Goal: Use online tool/utility: Utilize a website feature to perform a specific function

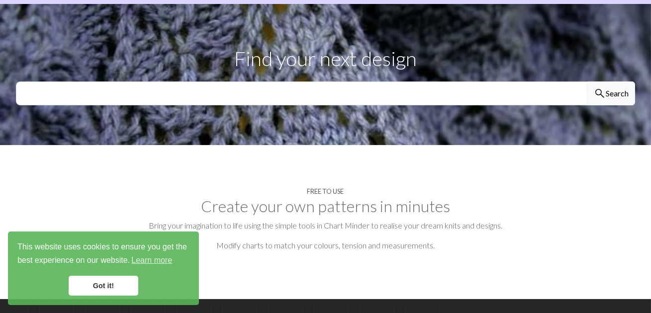
scroll to position [370, 0]
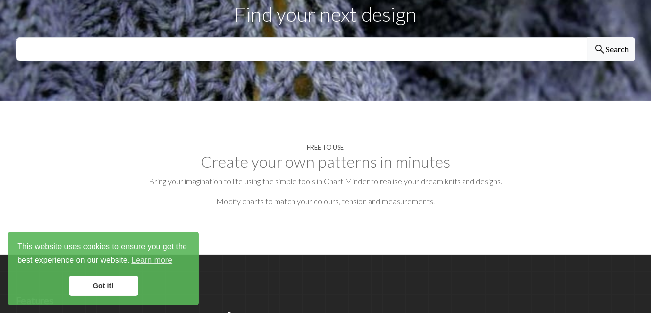
click at [104, 284] on link "Got it!" at bounding box center [104, 286] width 70 height 20
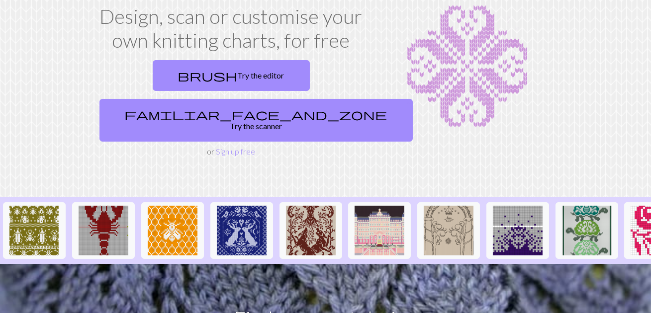
scroll to position [0, 0]
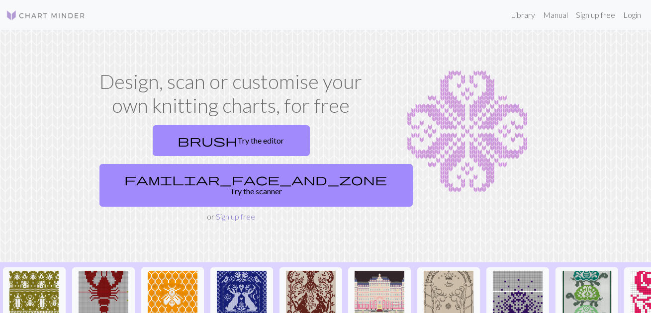
click at [224, 212] on link "Sign up free" at bounding box center [235, 216] width 39 height 9
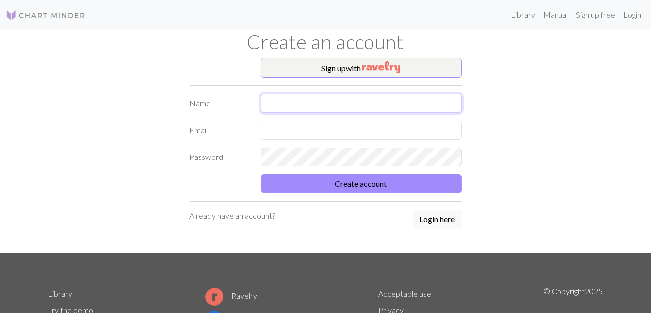
click at [286, 102] on input "text" at bounding box center [361, 103] width 201 height 19
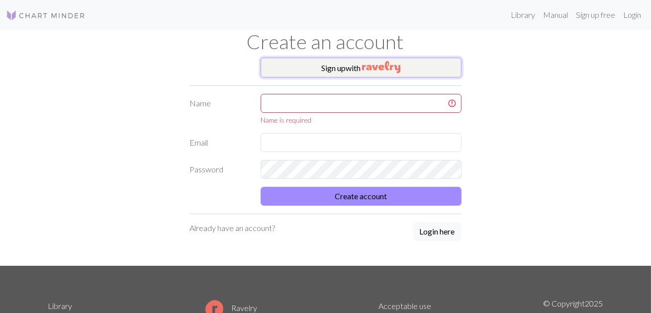
click at [319, 68] on button "Sign up with" at bounding box center [361, 68] width 201 height 20
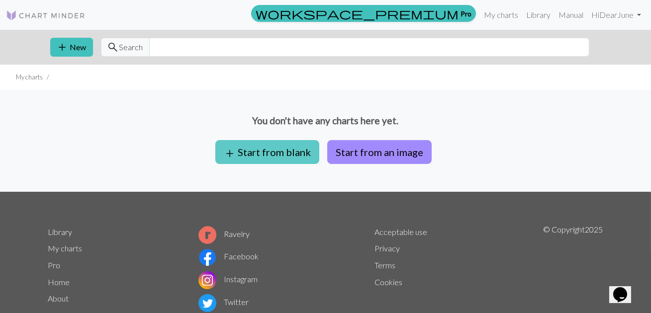
click at [277, 153] on button "add Start from blank" at bounding box center [267, 152] width 104 height 24
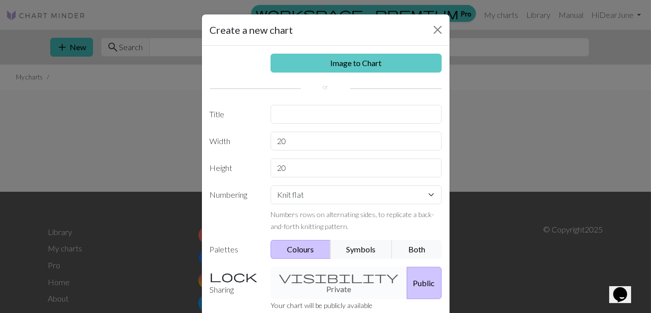
click at [364, 59] on link "Image to Chart" at bounding box center [356, 63] width 171 height 19
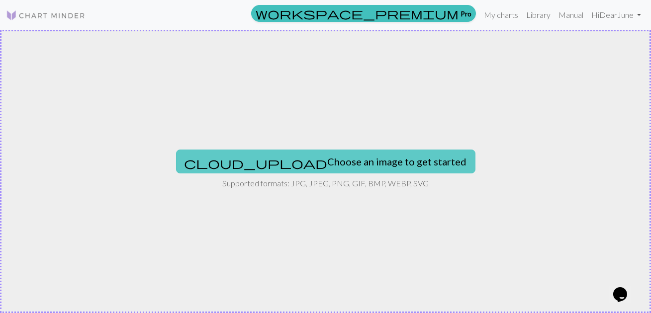
click at [346, 162] on button "cloud_upload Choose an image to get started" at bounding box center [325, 162] width 299 height 24
type input "C:\fakepath\Screen Shot [DATE] 21.01.03.png"
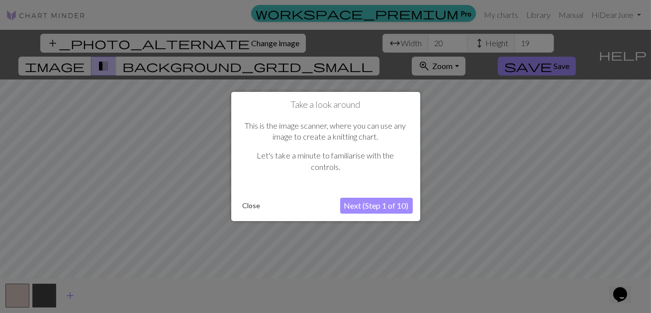
click at [381, 205] on button "Next (Step 1 of 10)" at bounding box center [376, 206] width 73 height 16
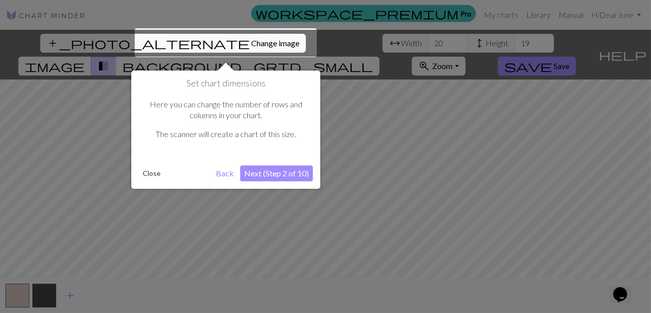
click at [272, 175] on button "Next (Step 2 of 10)" at bounding box center [276, 174] width 73 height 16
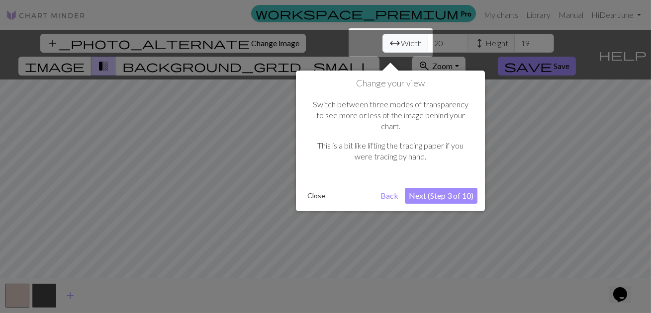
click at [438, 188] on button "Next (Step 3 of 10)" at bounding box center [441, 196] width 73 height 16
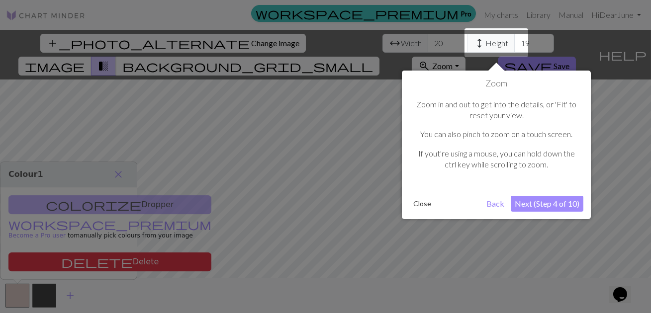
click at [532, 206] on button "Next (Step 4 of 10)" at bounding box center [547, 204] width 73 height 16
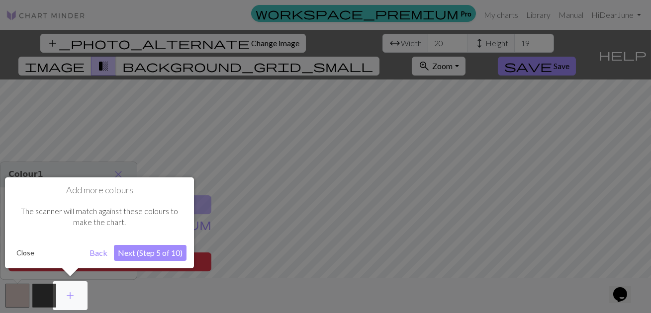
click at [171, 249] on button "Next (Step 5 of 10)" at bounding box center [150, 253] width 73 height 16
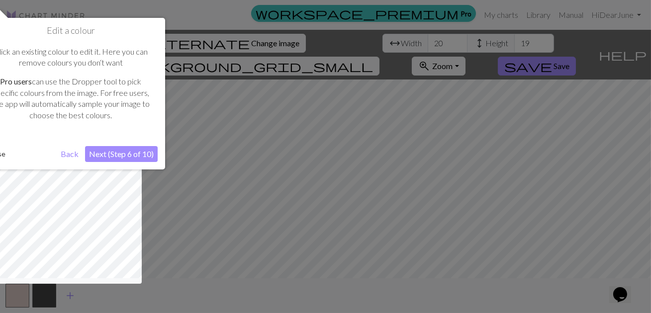
click at [115, 150] on button "Next (Step 6 of 10)" at bounding box center [121, 154] width 73 height 16
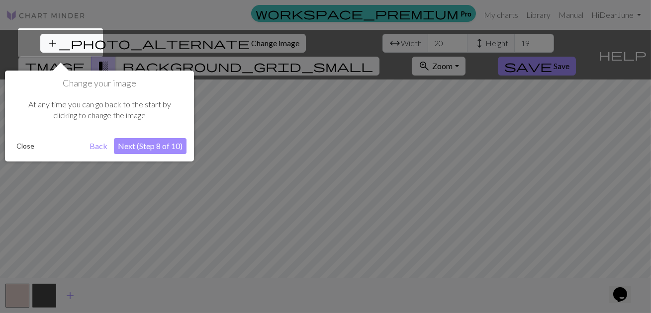
click at [132, 144] on button "Next (Step 8 of 10)" at bounding box center [150, 146] width 73 height 16
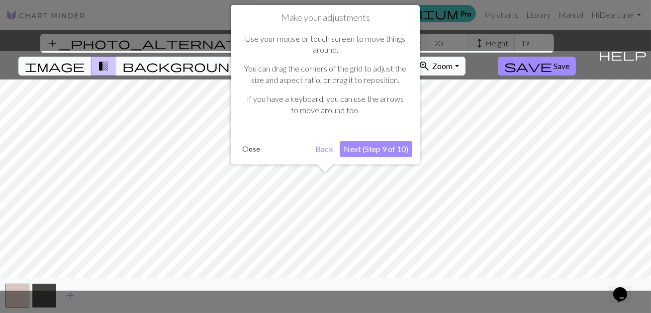
click at [363, 149] on button "Next (Step 9 of 10)" at bounding box center [376, 149] width 73 height 16
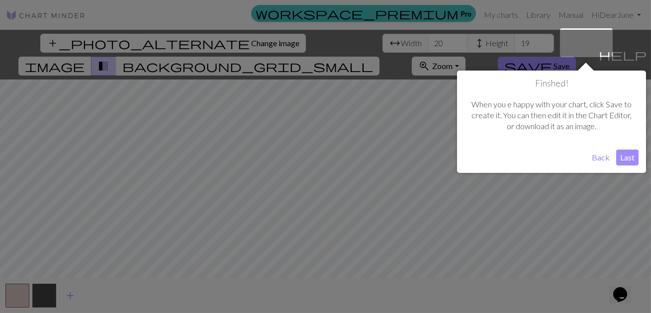
click at [631, 158] on button "Last" at bounding box center [627, 158] width 22 height 16
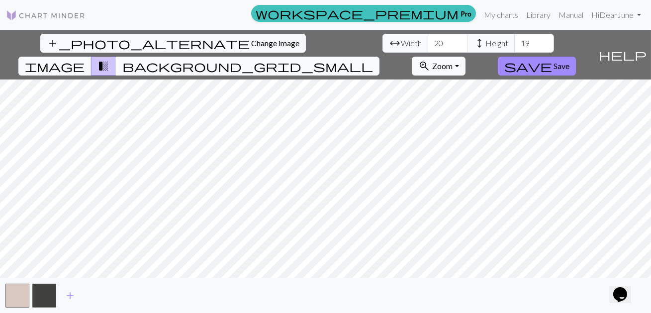
click at [373, 59] on span "background_grid_small" at bounding box center [247, 66] width 251 height 14
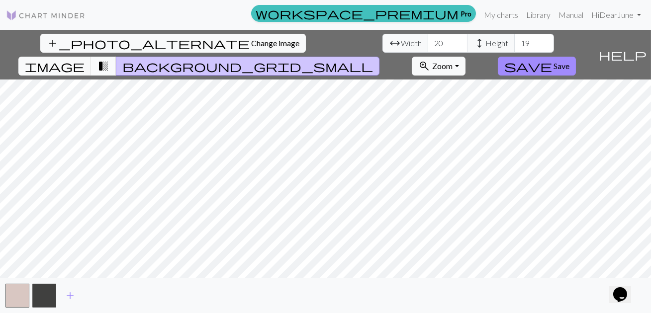
click at [109, 59] on span "transition_fade" at bounding box center [103, 66] width 12 height 14
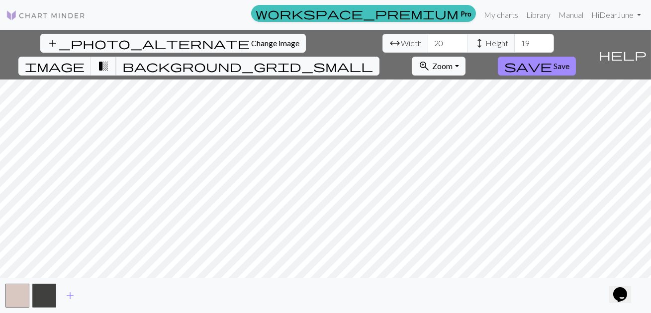
click at [116, 57] on button "transition_fade" at bounding box center [103, 66] width 25 height 19
click at [109, 59] on span "transition_fade" at bounding box center [103, 66] width 12 height 14
click at [373, 59] on span "background_grid_small" at bounding box center [247, 66] width 251 height 14
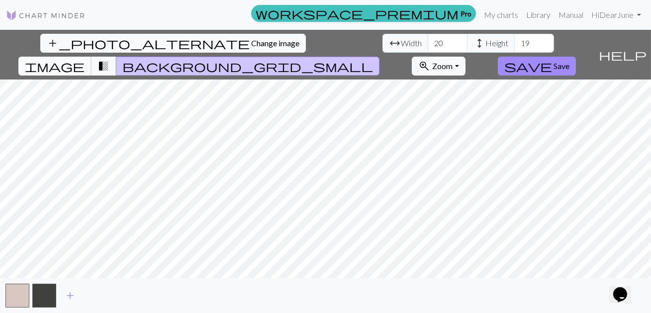
click at [85, 59] on span "image" at bounding box center [55, 66] width 60 height 14
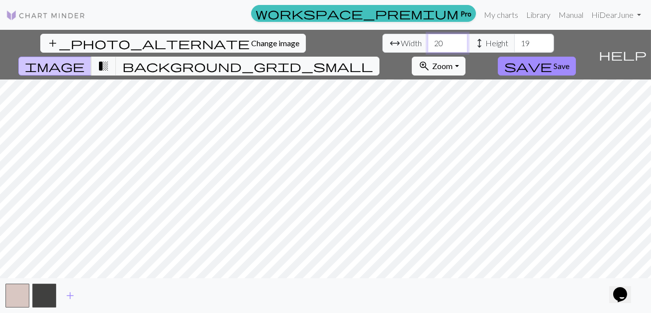
drag, startPoint x: 203, startPoint y: 44, endPoint x: 189, endPoint y: 44, distance: 13.9
click at [428, 44] on input "20" at bounding box center [448, 43] width 40 height 19
type input "45"
drag, startPoint x: 289, startPoint y: 46, endPoint x: 276, endPoint y: 46, distance: 13.4
click at [514, 46] on input "19" at bounding box center [534, 43] width 40 height 19
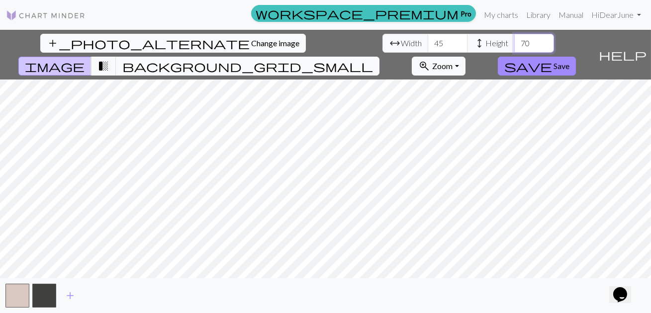
type input "70"
click at [373, 59] on span "background_grid_small" at bounding box center [247, 66] width 251 height 14
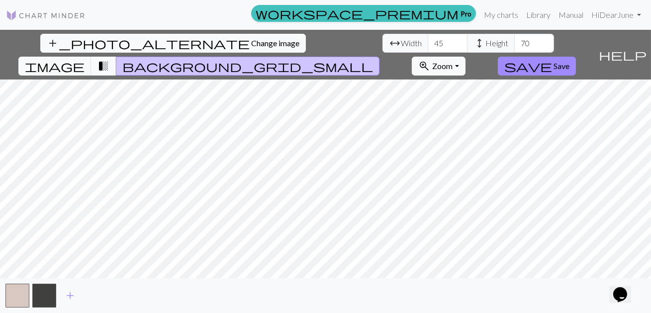
click at [109, 59] on span "transition_fade" at bounding box center [103, 66] width 12 height 14
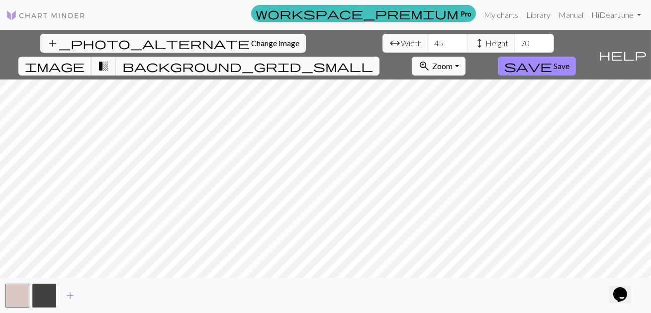
click at [85, 59] on span "image" at bounding box center [55, 66] width 60 height 14
click at [352, 279] on div "add_photo_alternate Change image arrow_range Width 45 height Height 70 image tr…" at bounding box center [325, 171] width 651 height 283
click at [42, 296] on button "button" at bounding box center [44, 296] width 24 height 24
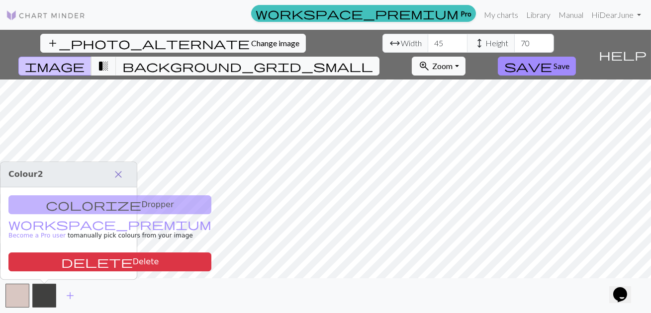
click at [117, 173] on span "close" at bounding box center [118, 175] width 12 height 14
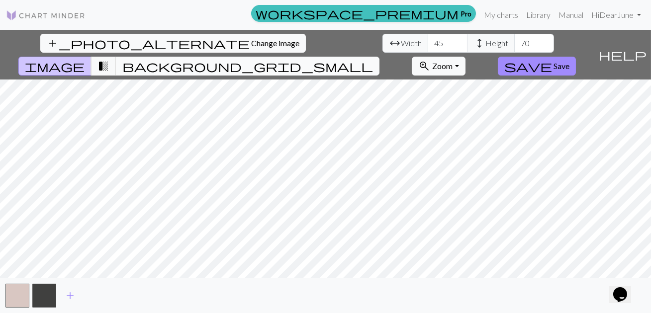
click at [373, 59] on span "background_grid_small" at bounding box center [247, 66] width 251 height 14
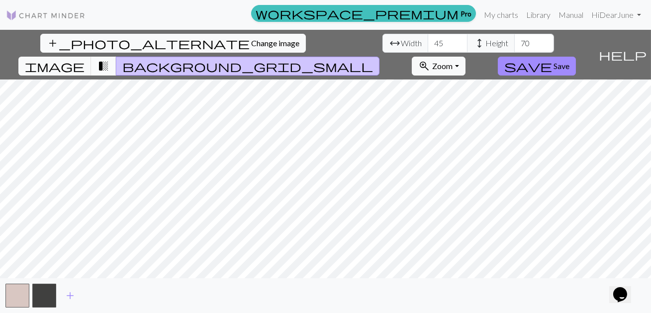
click at [109, 59] on span "transition_fade" at bounding box center [103, 66] width 12 height 14
